Goal: Obtain resource: Download file/media

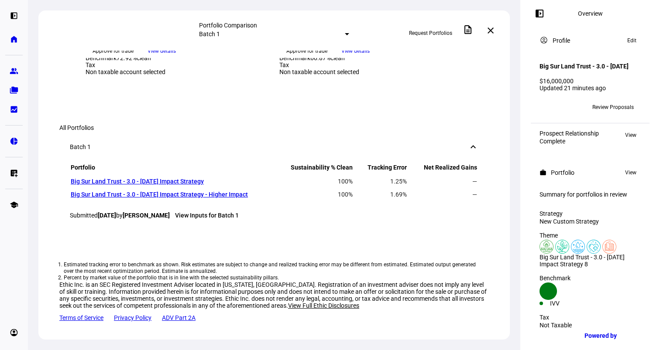
scroll to position [291, 0]
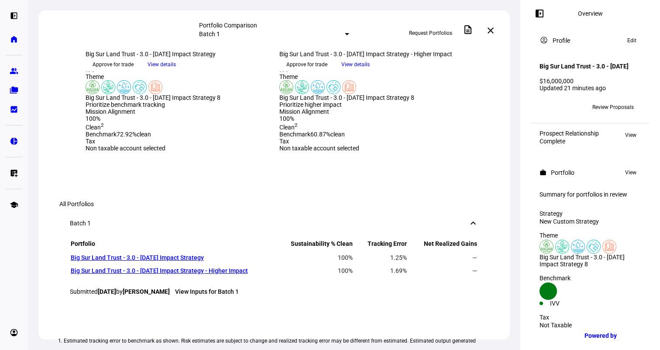
click at [98, 94] on img at bounding box center [93, 87] width 14 height 14
click at [100, 94] on img at bounding box center [93, 87] width 14 height 14
click at [176, 71] on span "View details" at bounding box center [162, 64] width 28 height 13
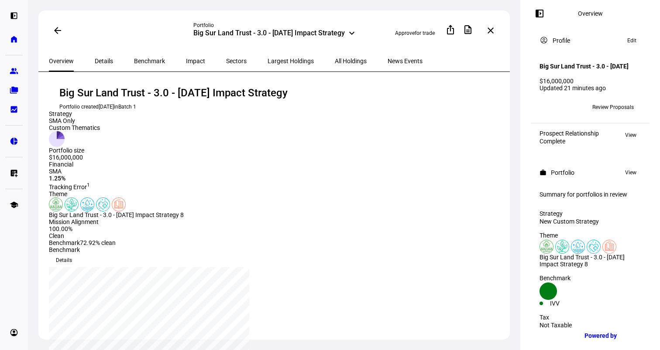
click at [108, 219] on div "Big Sur Land Trust - 3.0 - [DATE] Impact Strategy 8" at bounding box center [161, 215] width 224 height 7
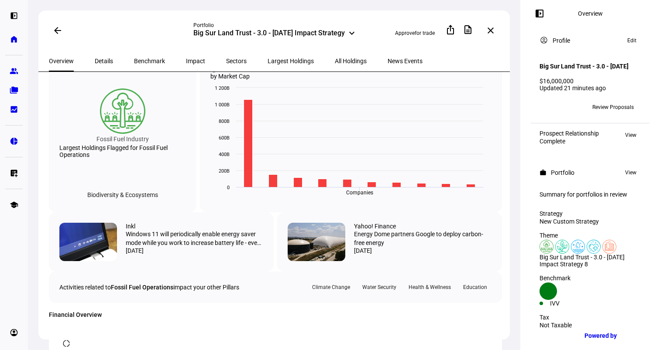
scroll to position [354, 0]
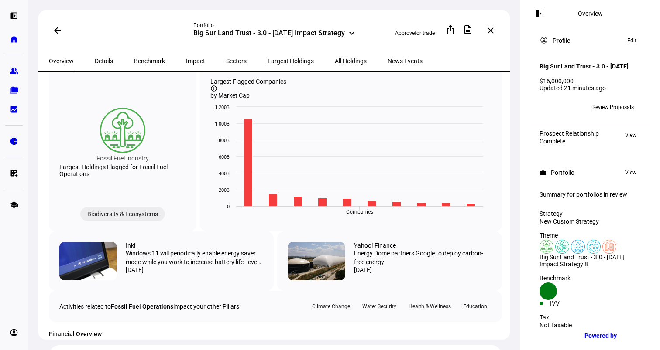
click at [156, 221] on div "Biodiversity & Ecosystems" at bounding box center [122, 214] width 85 height 14
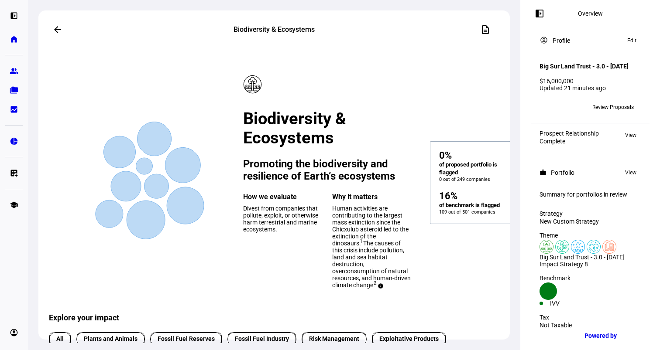
click at [56, 31] on mat-icon "arrow_back" at bounding box center [57, 29] width 10 height 10
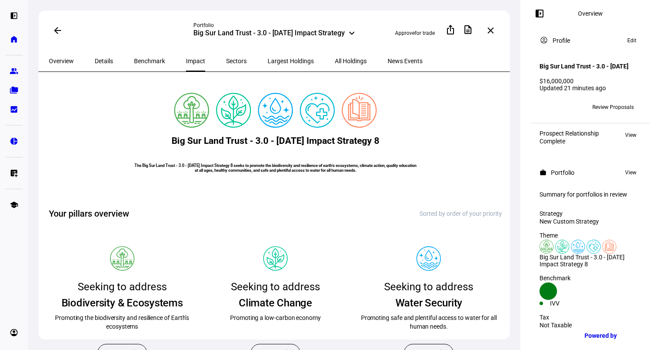
scroll to position [87, 0]
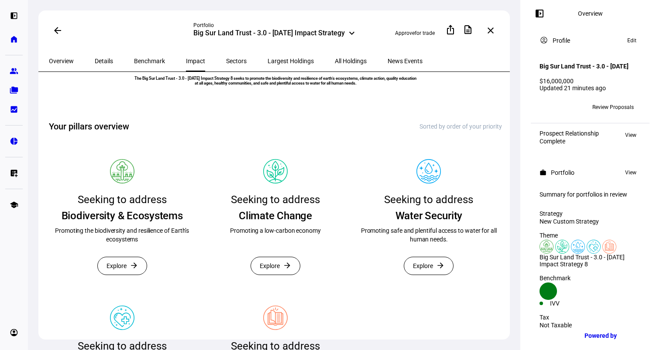
click at [263, 184] on img at bounding box center [275, 171] width 24 height 24
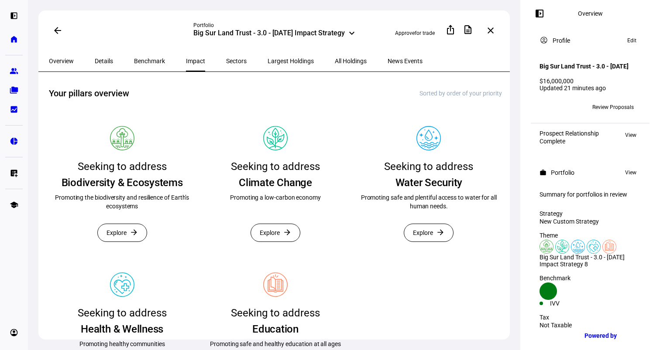
scroll to position [175, 0]
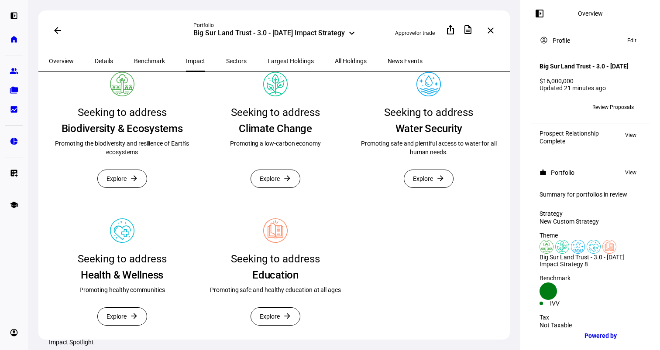
click at [264, 188] on span "Explore" at bounding box center [270, 178] width 20 height 17
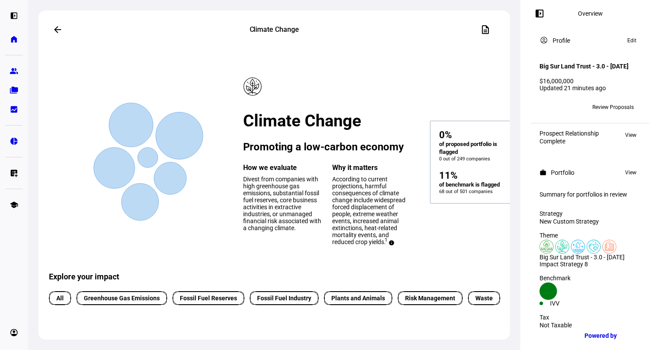
click at [58, 25] on mat-icon "arrow_back" at bounding box center [57, 29] width 10 height 10
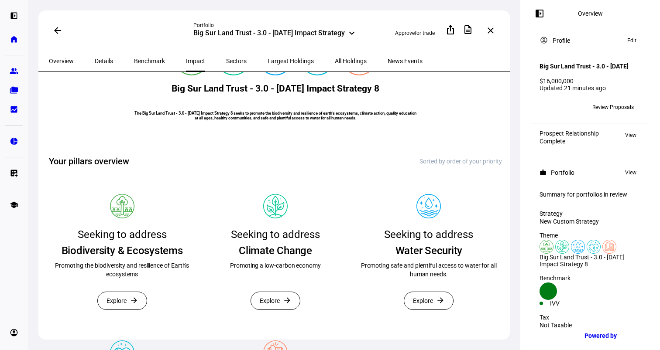
scroll to position [131, 0]
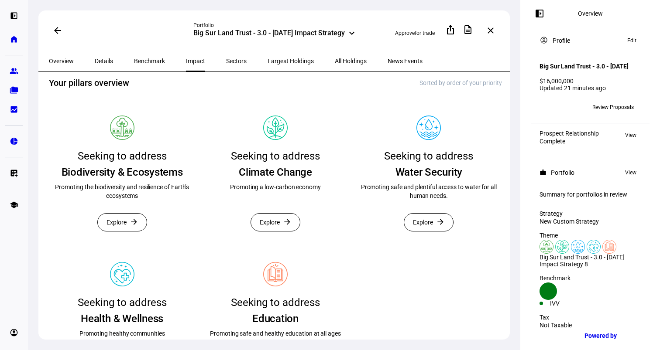
click at [430, 231] on span at bounding box center [428, 222] width 49 height 17
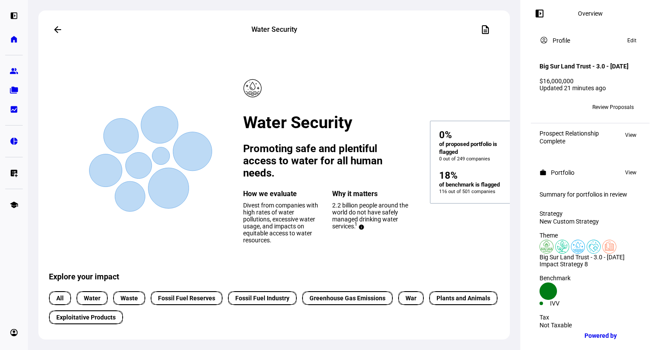
click at [55, 31] on mat-icon "arrow_back" at bounding box center [57, 29] width 10 height 10
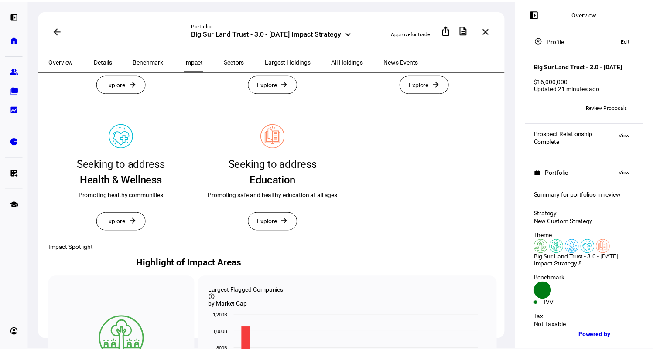
scroll to position [175, 0]
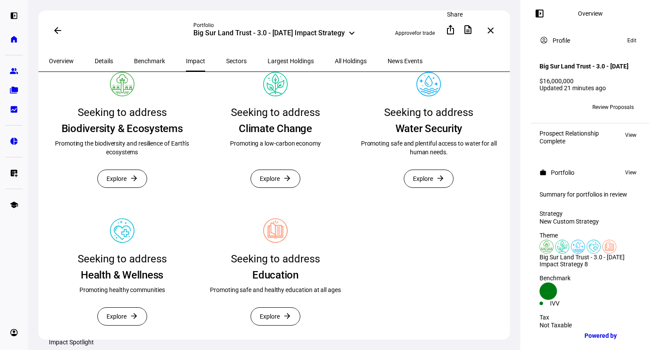
drag, startPoint x: 452, startPoint y: 35, endPoint x: 450, endPoint y: 29, distance: 5.8
click at [451, 31] on button "ios_share" at bounding box center [450, 29] width 17 height 17
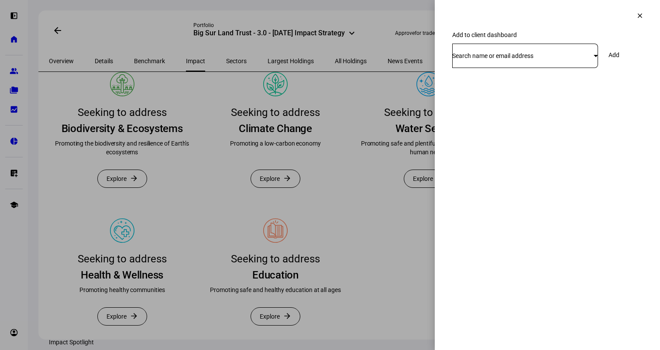
drag, startPoint x: 410, startPoint y: 113, endPoint x: 399, endPoint y: 102, distance: 15.1
click at [408, 112] on div at bounding box center [330, 175] width 660 height 350
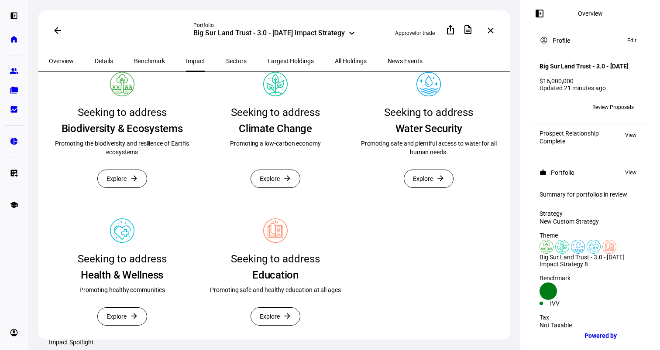
drag, startPoint x: 639, startPoint y: 4, endPoint x: 429, endPoint y: 88, distance: 226.2
click at [473, 27] on mat-icon "description" at bounding box center [468, 29] width 10 height 10
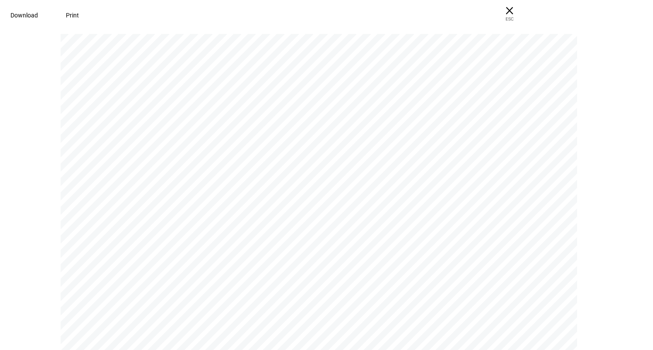
click at [38, 15] on span "Download" at bounding box center [23, 15] width 27 height 7
drag, startPoint x: 585, startPoint y: 0, endPoint x: 353, endPoint y: 51, distance: 238.3
drag, startPoint x: 619, startPoint y: 96, endPoint x: 614, endPoint y: 91, distance: 7.4
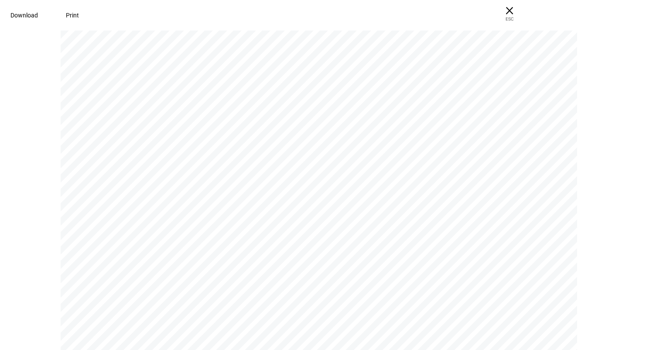
click at [615, 92] on div "P O RT F O L I O Portfolios are ready for your review We generated portfolios b…" at bounding box center [326, 189] width 653 height 322
